Goal: Information Seeking & Learning: Learn about a topic

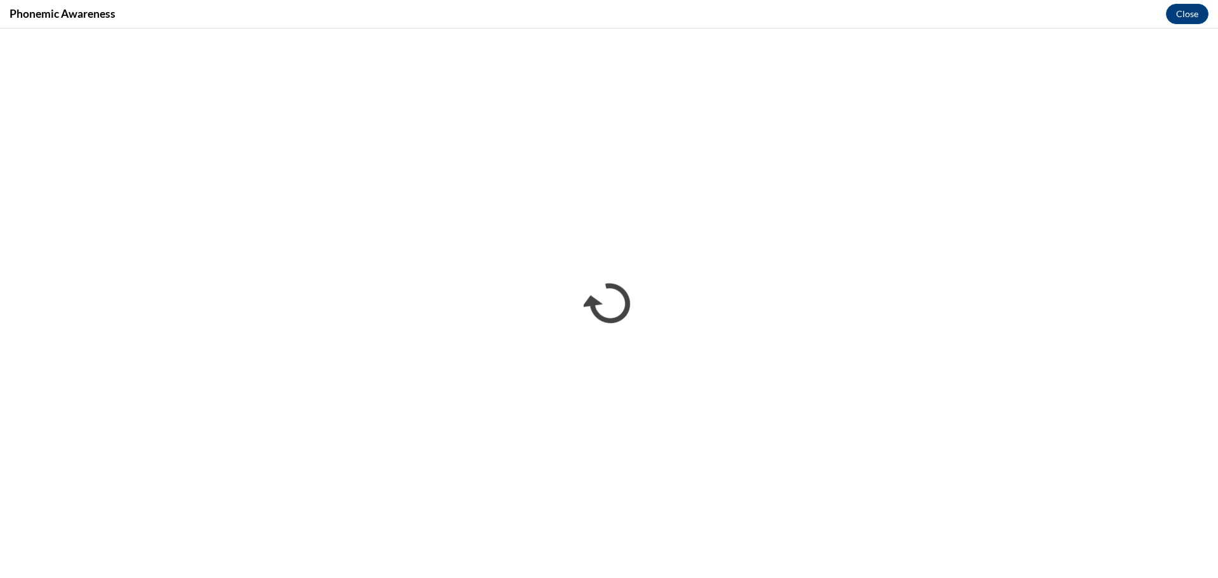
scroll to position [508, 0]
